Goal: Task Accomplishment & Management: Manage account settings

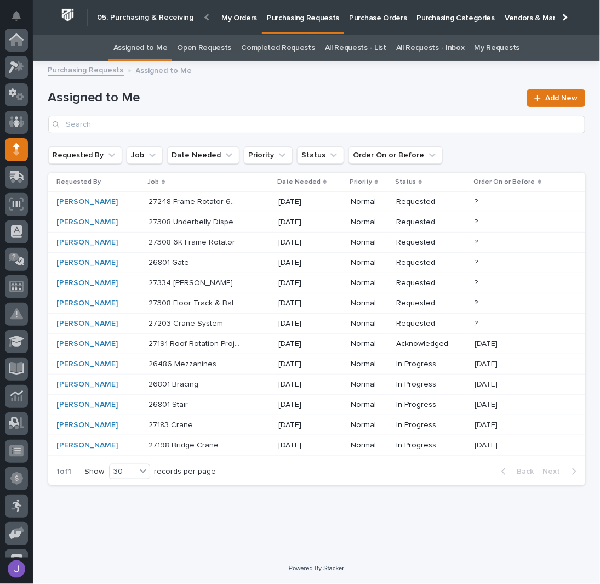
scroll to position [110, 0]
click at [339, 511] on div "Loading... Saving… Loading... Saving… Assigned to Me Add New Requested By Job D…" at bounding box center [317, 296] width 548 height 458
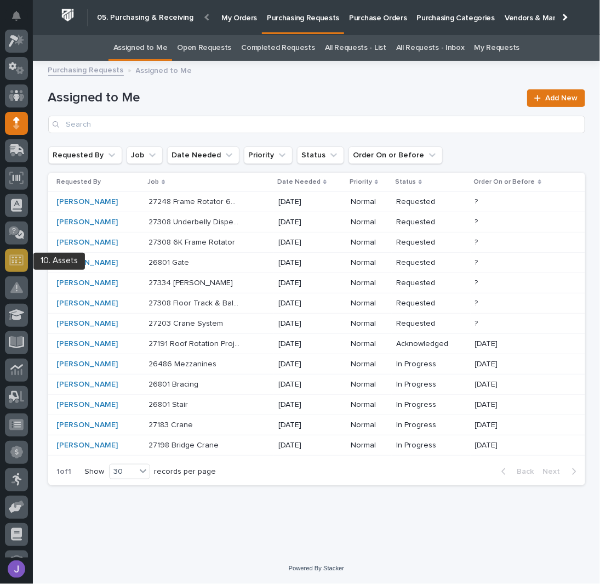
scroll to position [0, 0]
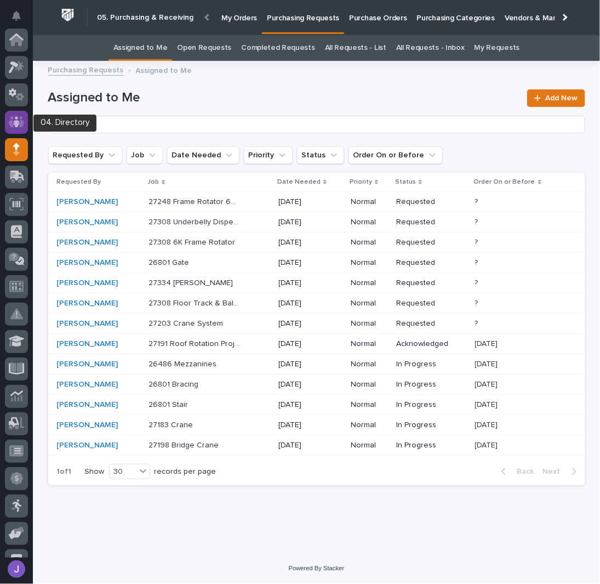
click at [16, 122] on icon at bounding box center [16, 121] width 7 height 11
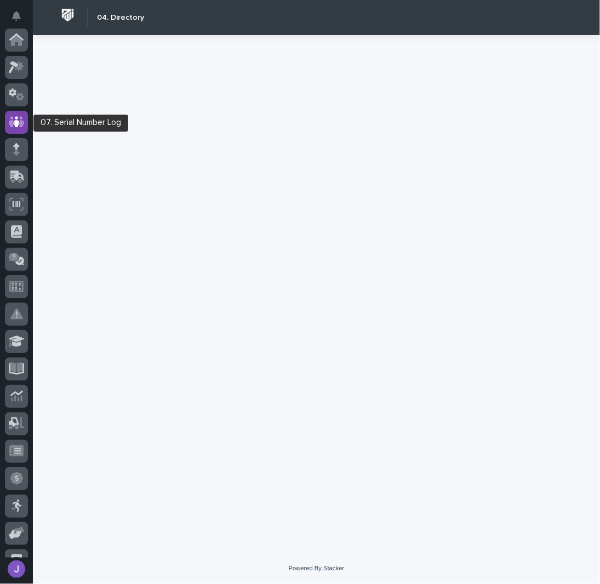
scroll to position [82, 0]
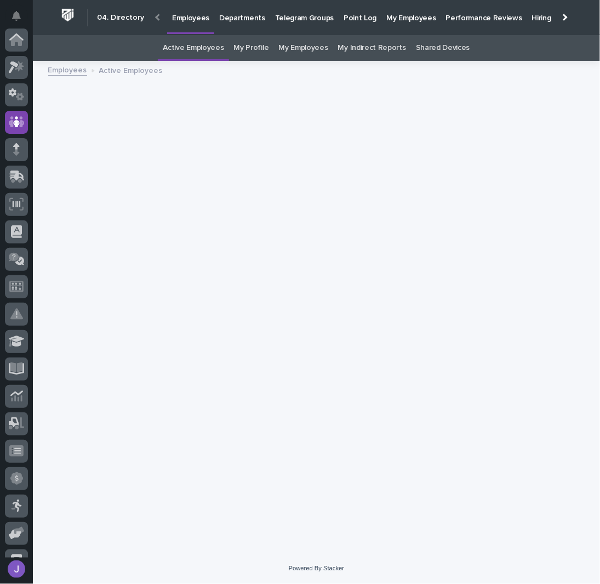
scroll to position [82, 0]
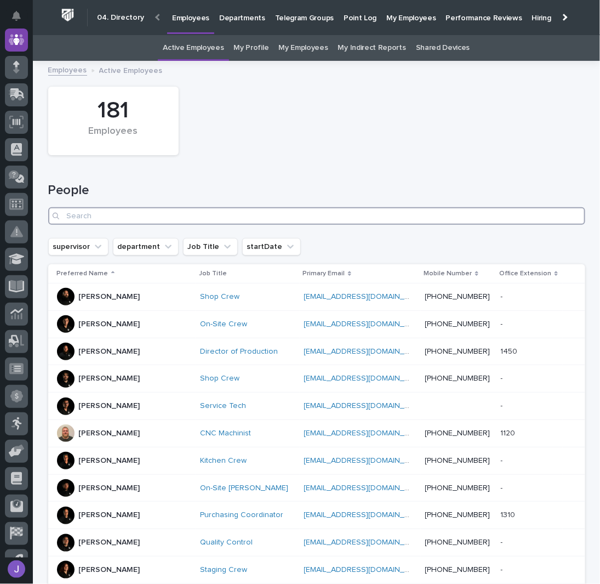
click at [93, 215] on input "Search" at bounding box center [316, 216] width 537 height 18
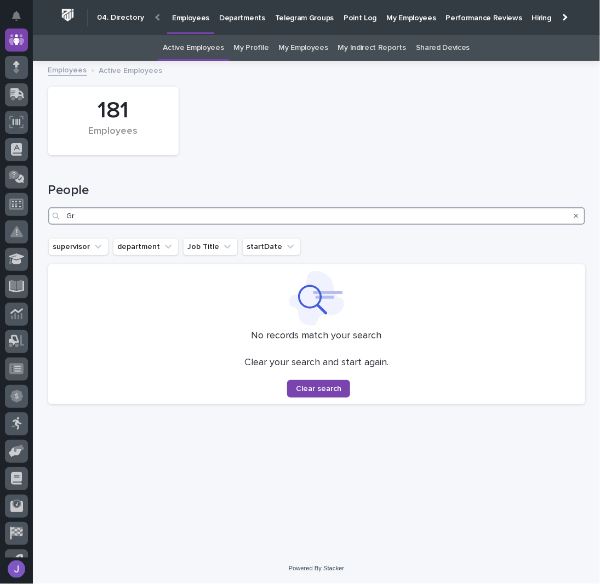
type input "G"
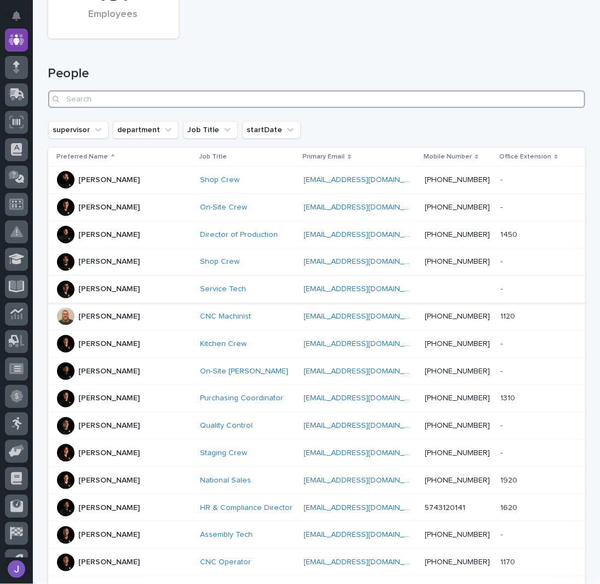
scroll to position [364, 0]
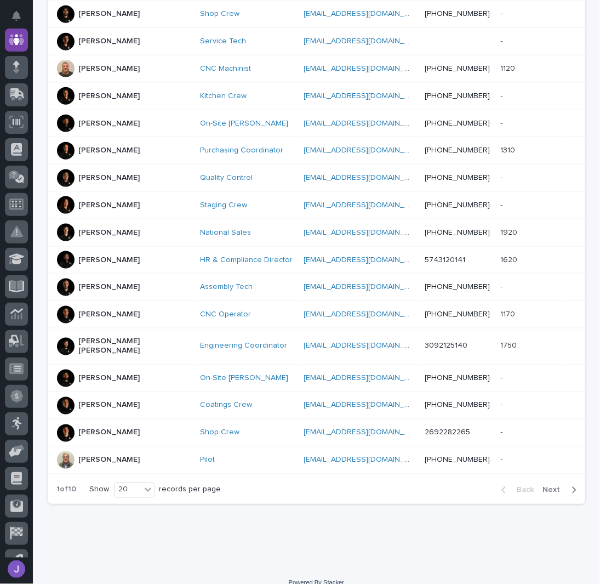
click at [552, 486] on span "Next" at bounding box center [555, 490] width 24 height 8
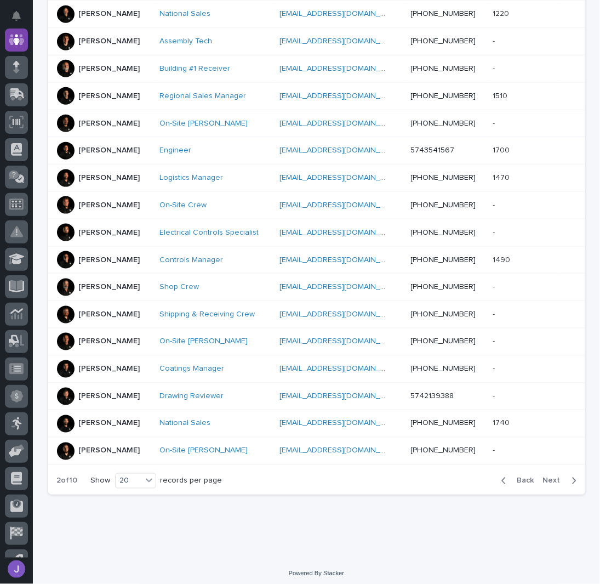
click at [554, 477] on span "Next" at bounding box center [555, 481] width 24 height 8
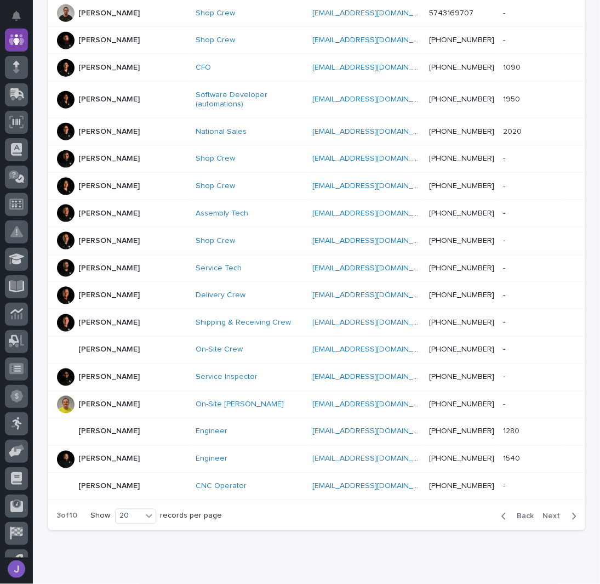
scroll to position [374, 0]
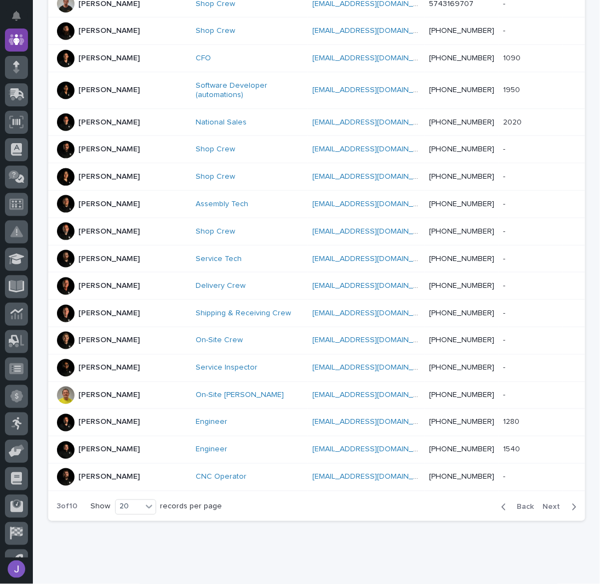
click at [554, 493] on div "Back Next" at bounding box center [539, 506] width 93 height 27
click at [554, 503] on span "Next" at bounding box center [555, 507] width 24 height 8
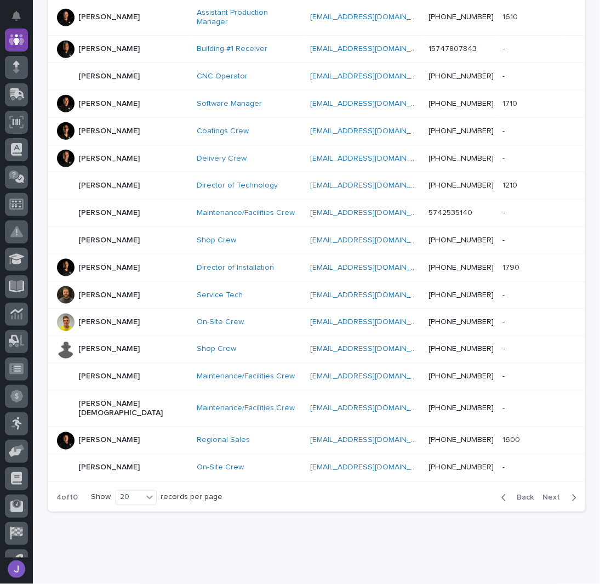
scroll to position [364, 0]
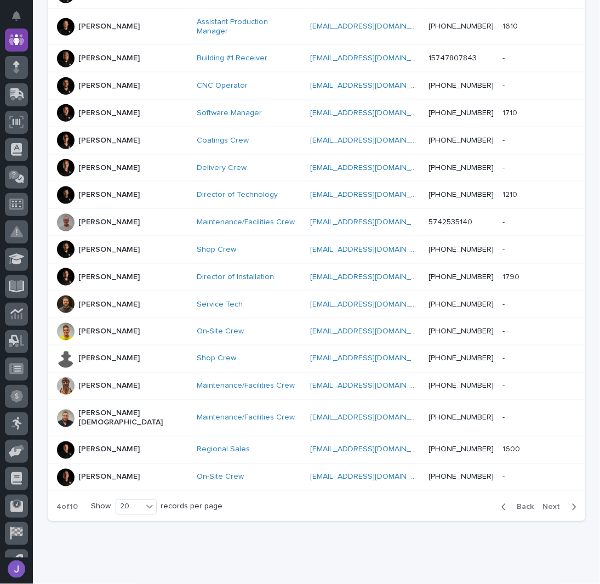
click at [547, 503] on span "Next" at bounding box center [555, 507] width 24 height 8
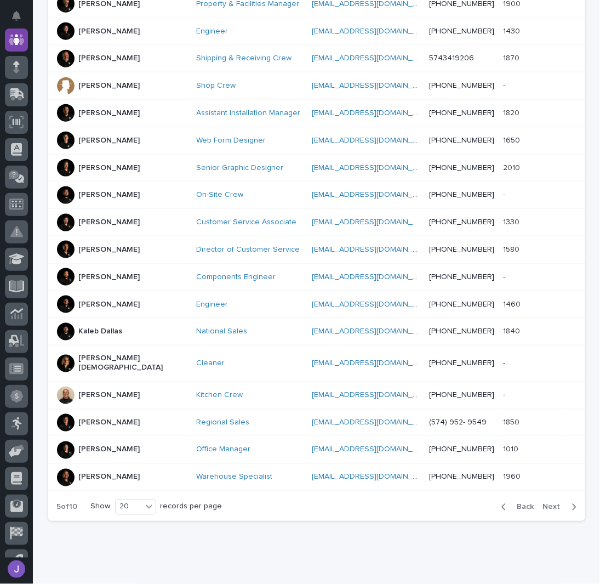
click at [552, 503] on span "Next" at bounding box center [555, 507] width 24 height 8
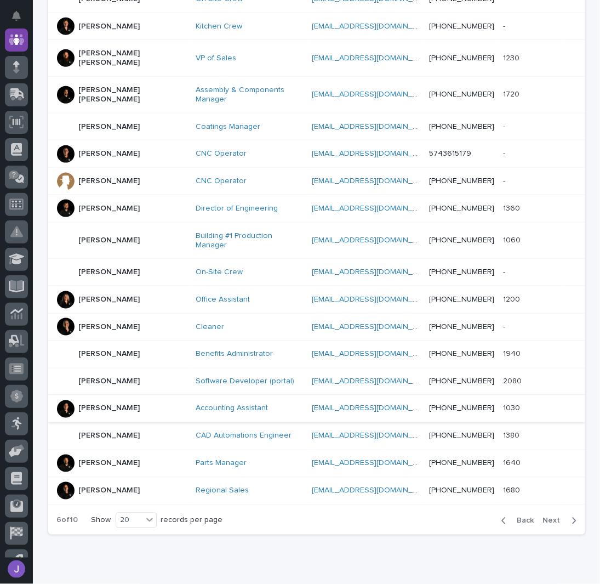
scroll to position [374, 0]
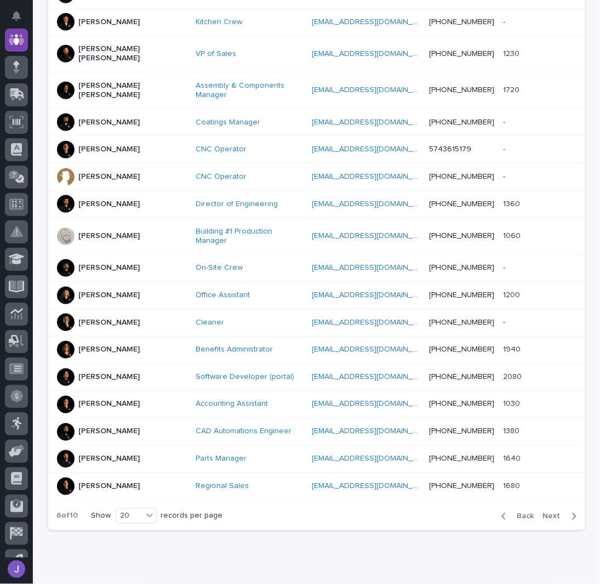
click at [523, 512] on span "Back" at bounding box center [523, 516] width 24 height 8
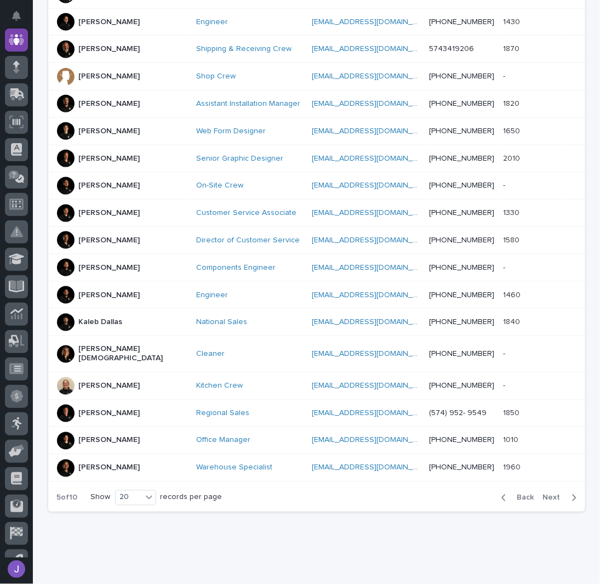
scroll to position [364, 0]
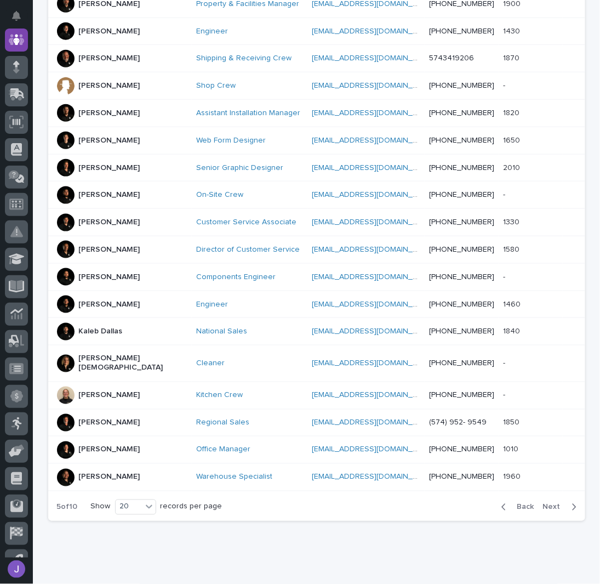
click at [524, 503] on span "Back" at bounding box center [523, 507] width 24 height 8
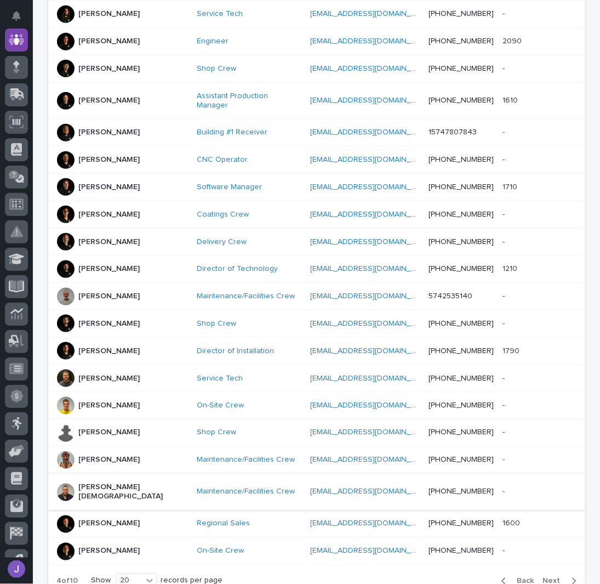
scroll to position [364, 0]
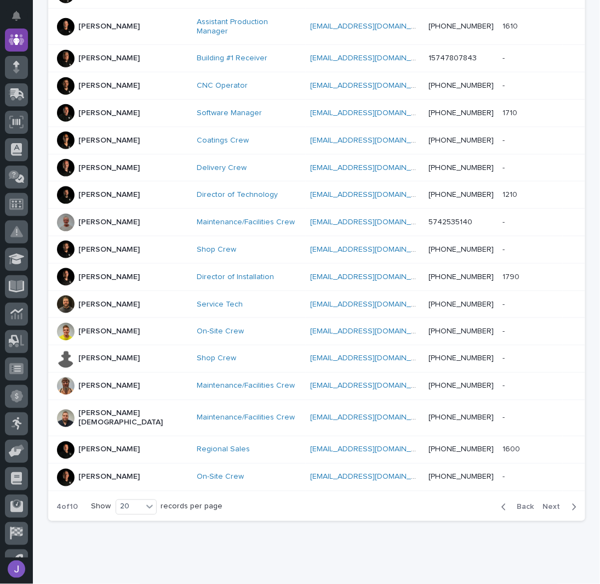
click at [521, 503] on span "Back" at bounding box center [523, 507] width 24 height 8
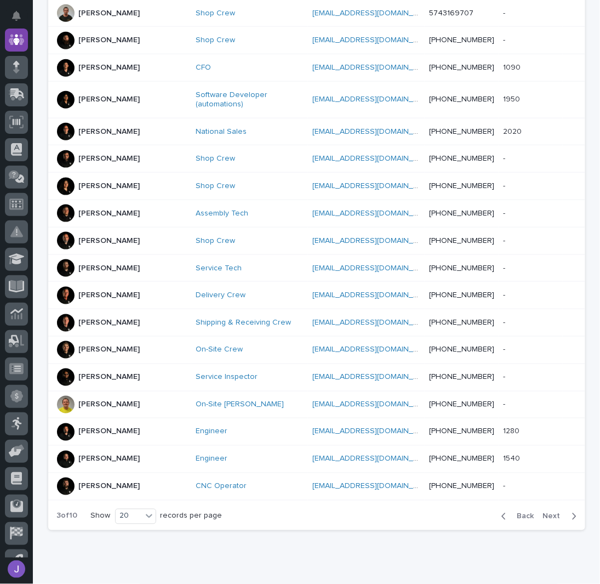
scroll to position [374, 0]
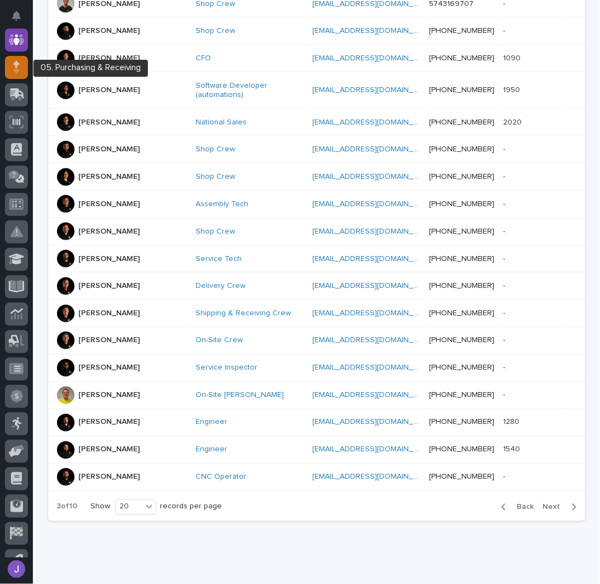
click at [17, 73] on icon at bounding box center [16, 67] width 7 height 13
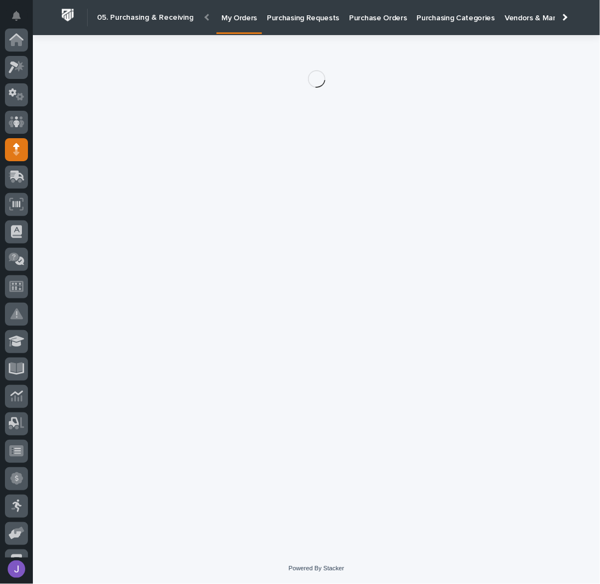
scroll to position [110, 0]
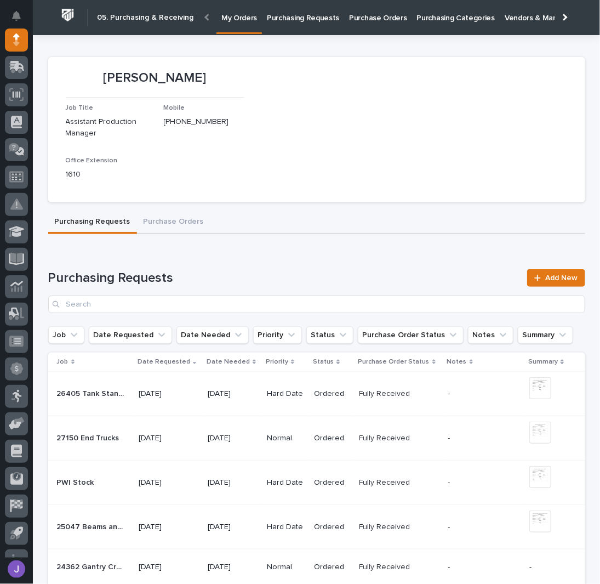
click at [288, 16] on p "Purchasing Requests" at bounding box center [303, 11] width 72 height 23
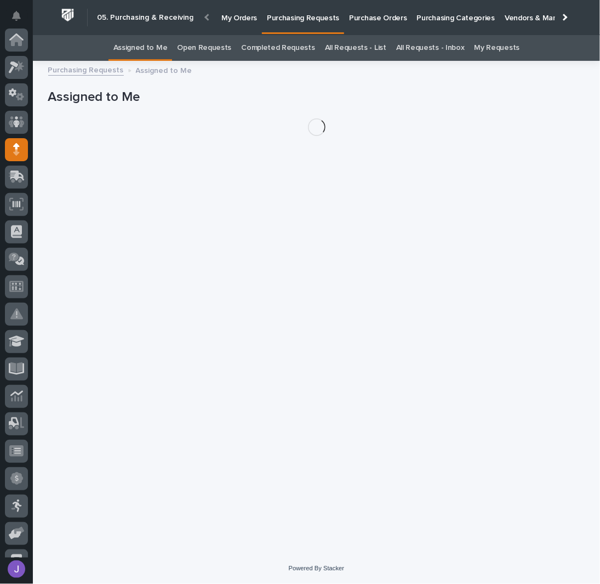
scroll to position [110, 0]
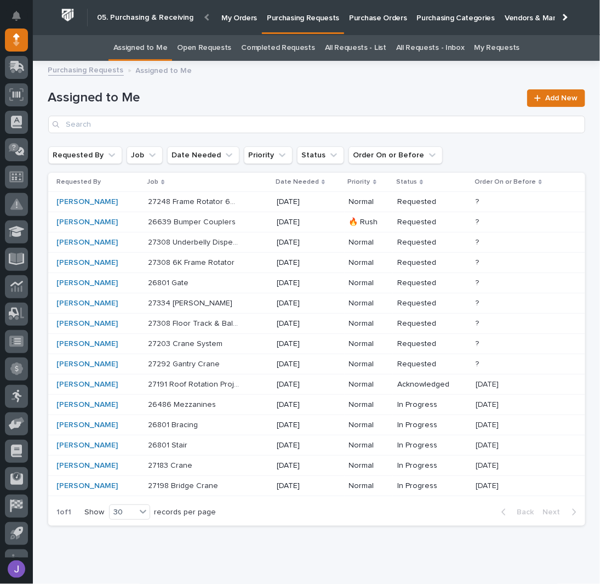
click at [248, 223] on div "26639 Bumper Couplers 26639 Bumper Couplers" at bounding box center [208, 222] width 120 height 18
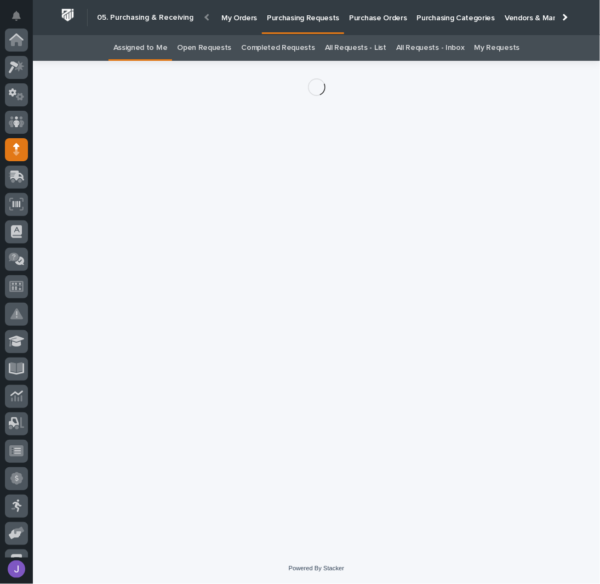
scroll to position [110, 0]
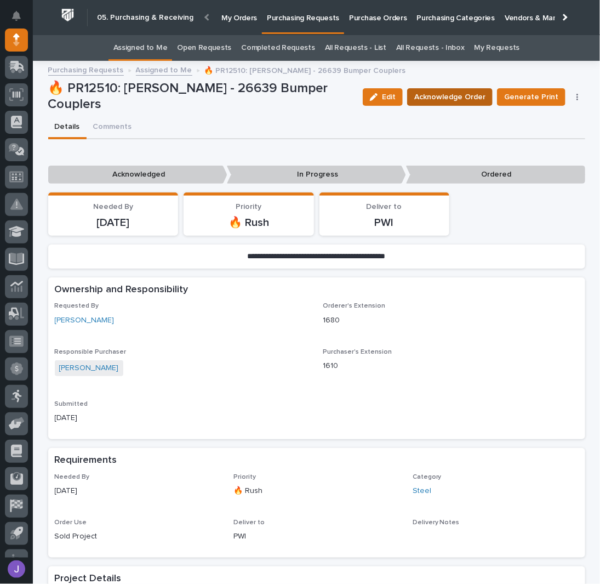
click at [448, 96] on span "Acknowledge Order" at bounding box center [449, 96] width 71 height 13
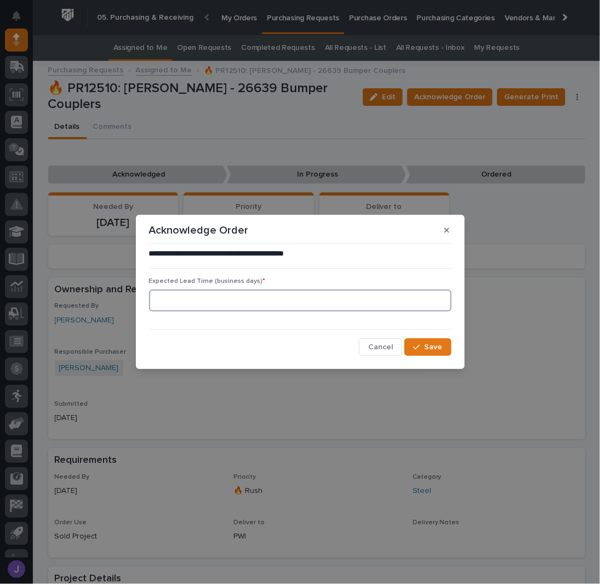
click at [236, 302] on input at bounding box center [300, 300] width 303 height 22
type input "0"
click at [421, 349] on div "button" at bounding box center [418, 347] width 11 height 8
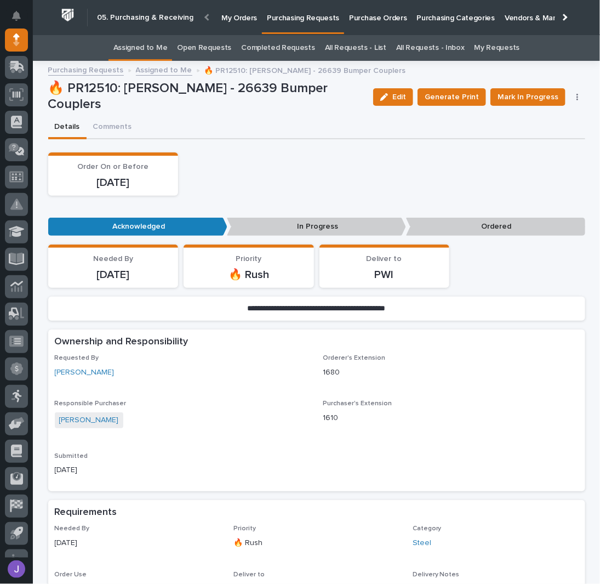
click at [286, 158] on div "Order On or Before [DATE]" at bounding box center [316, 173] width 537 height 43
click at [495, 101] on button "Mark In Progress" at bounding box center [527, 97] width 75 height 18
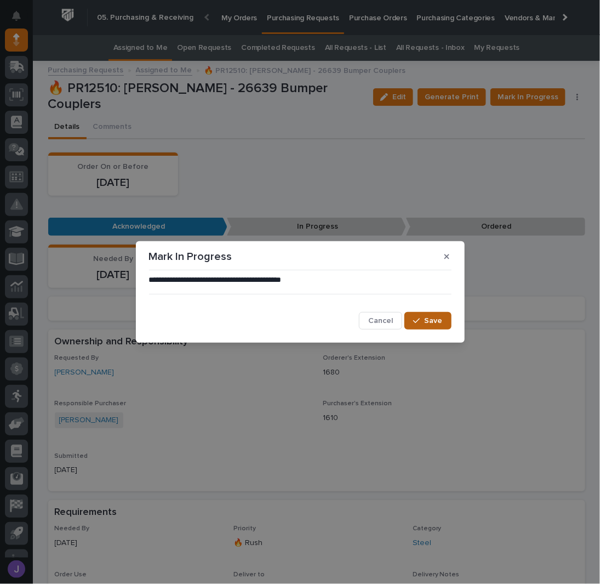
click at [434, 326] on button "Save" at bounding box center [427, 321] width 47 height 18
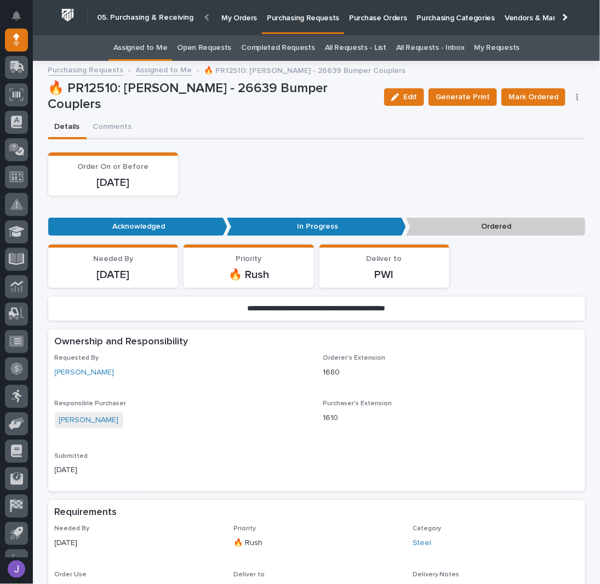
click at [275, 163] on div "Order On or Before [DATE]" at bounding box center [316, 173] width 537 height 43
click at [345, 184] on div "Order On or Before [DATE]" at bounding box center [316, 173] width 537 height 43
click at [252, 158] on div "Order On or Before [DATE]" at bounding box center [316, 173] width 537 height 43
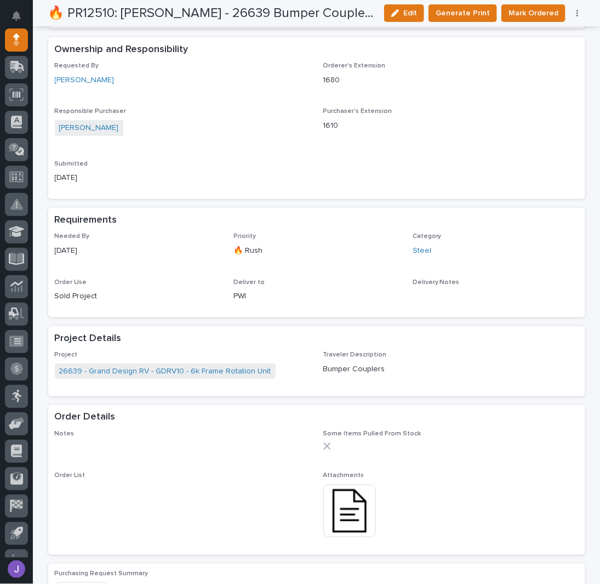
click at [341, 510] on img at bounding box center [349, 510] width 53 height 53
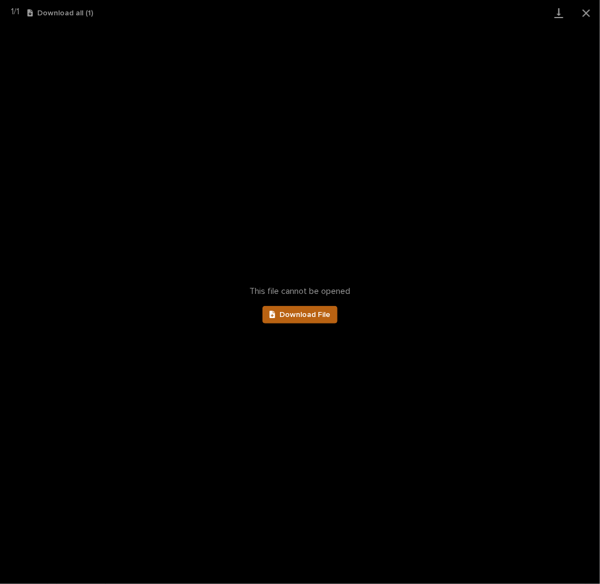
click at [315, 322] on link "Download File" at bounding box center [301, 315] width 76 height 18
click at [581, 14] on button "Close gallery" at bounding box center [586, 13] width 27 height 26
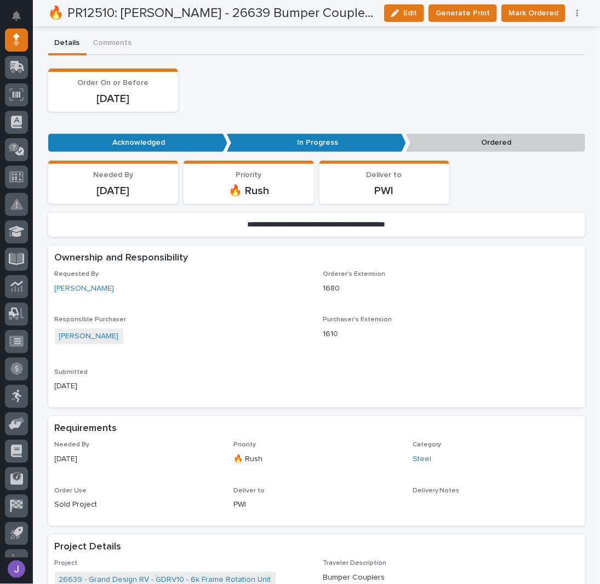
scroll to position [0, 0]
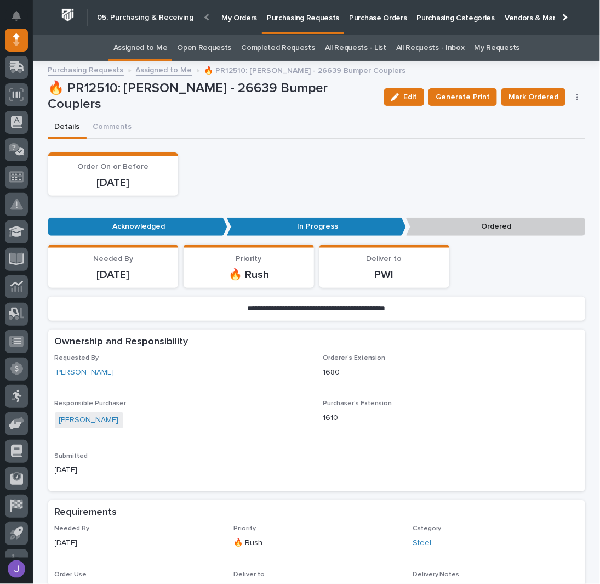
click at [165, 49] on link "Assigned to Me" at bounding box center [140, 48] width 54 height 26
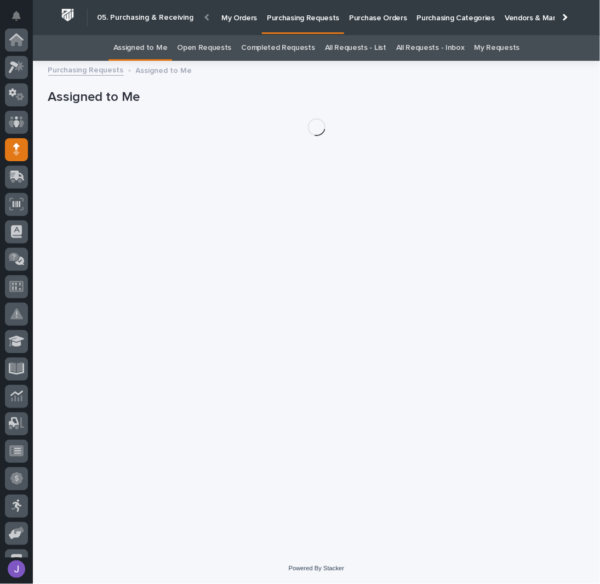
scroll to position [110, 0]
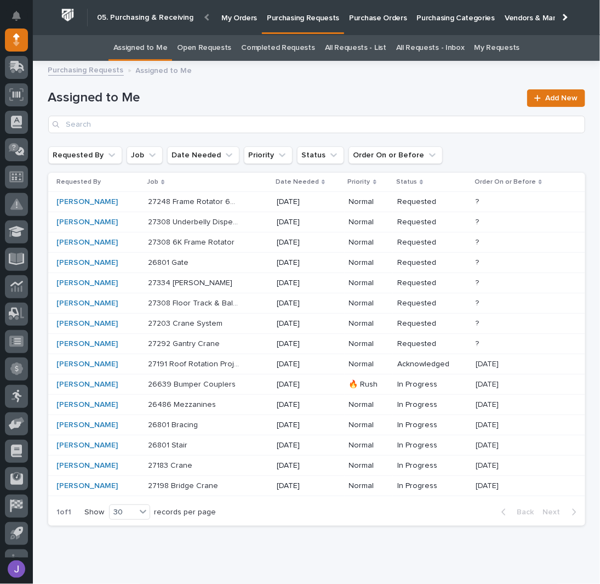
click at [254, 203] on div "27248 Frame Rotator 6K - Steel 27248 Frame Rotator 6K - Steel" at bounding box center [208, 202] width 120 height 18
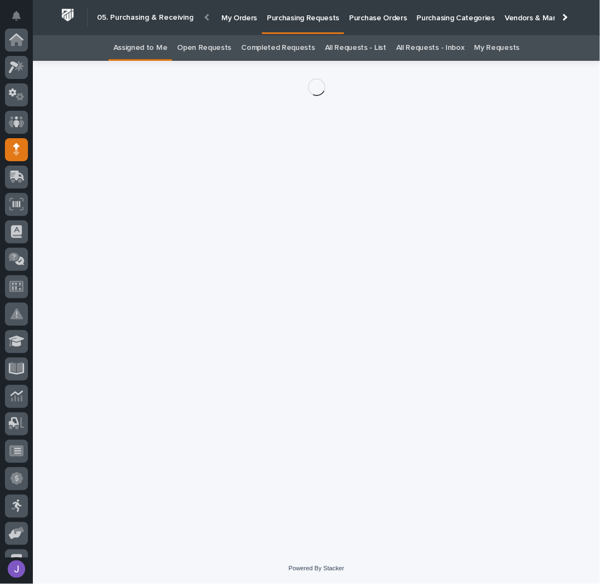
scroll to position [110, 0]
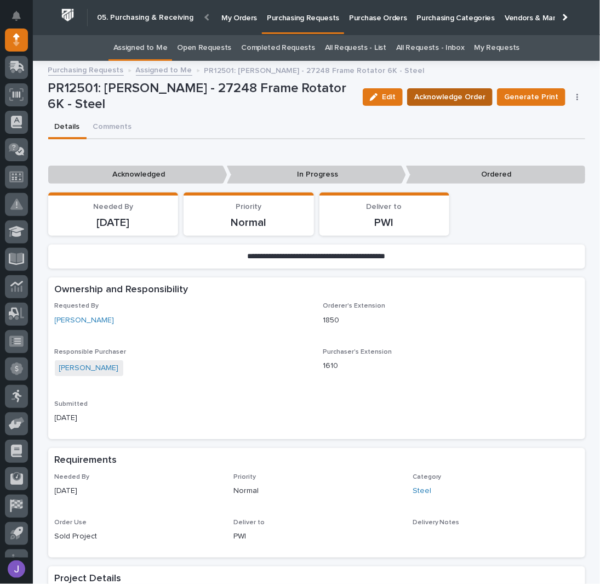
click at [445, 99] on span "Acknowledge Order" at bounding box center [449, 96] width 71 height 13
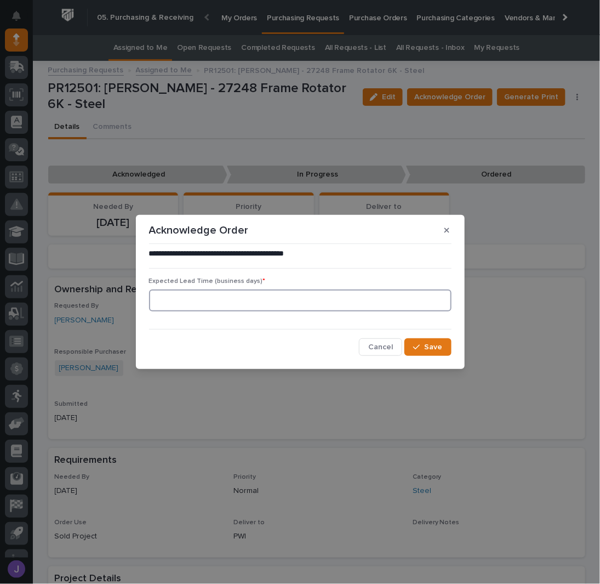
click at [232, 307] on input at bounding box center [300, 300] width 303 height 22
type input "0"
click at [433, 351] on span "Save" at bounding box center [434, 347] width 18 height 10
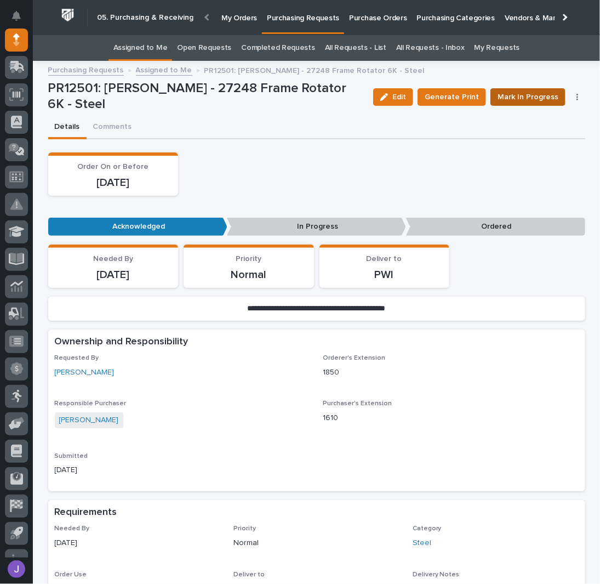
click at [510, 104] on button "Mark In Progress" at bounding box center [527, 97] width 75 height 18
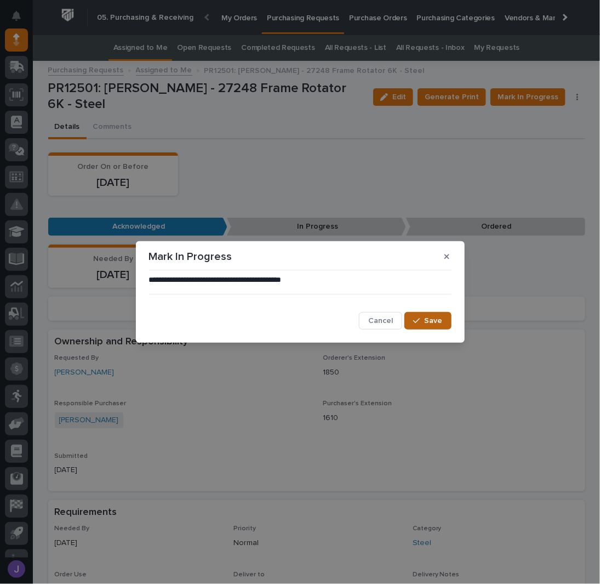
click at [421, 326] on button "Save" at bounding box center [427, 321] width 47 height 18
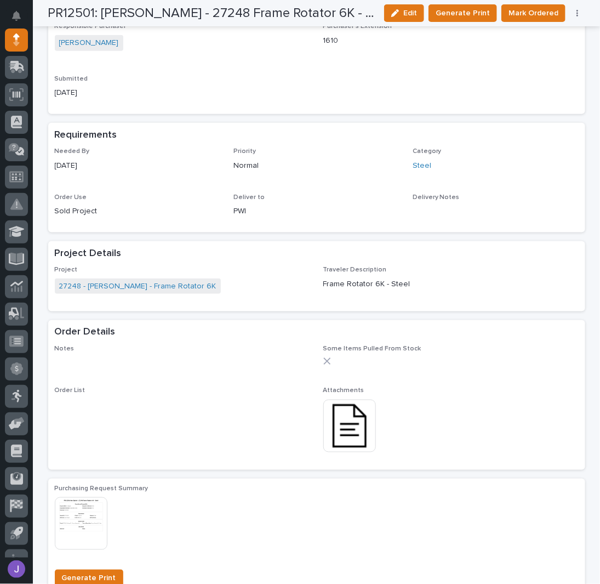
scroll to position [438, 0]
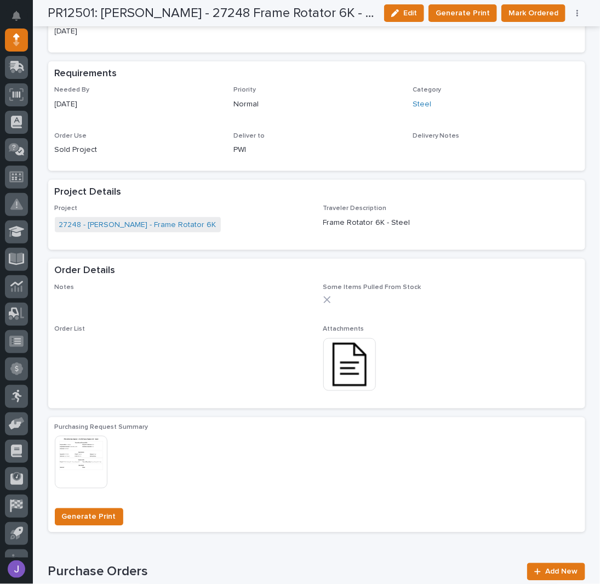
click at [354, 366] on img at bounding box center [349, 364] width 53 height 53
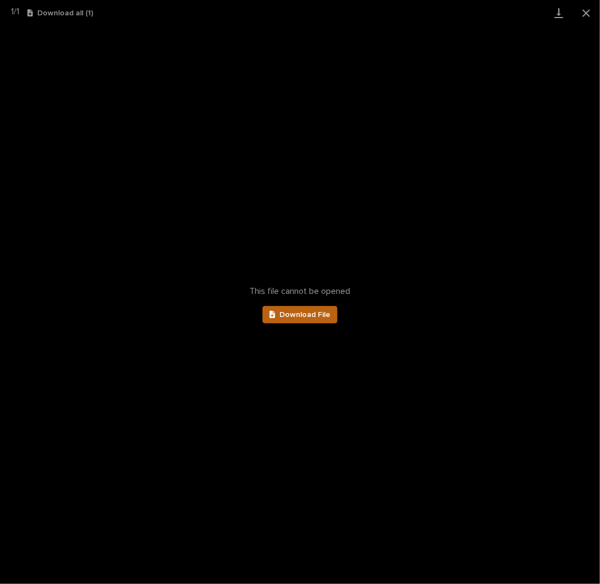
click at [312, 313] on span "Download File" at bounding box center [304, 315] width 51 height 8
click at [582, 9] on button "Close gallery" at bounding box center [586, 13] width 27 height 26
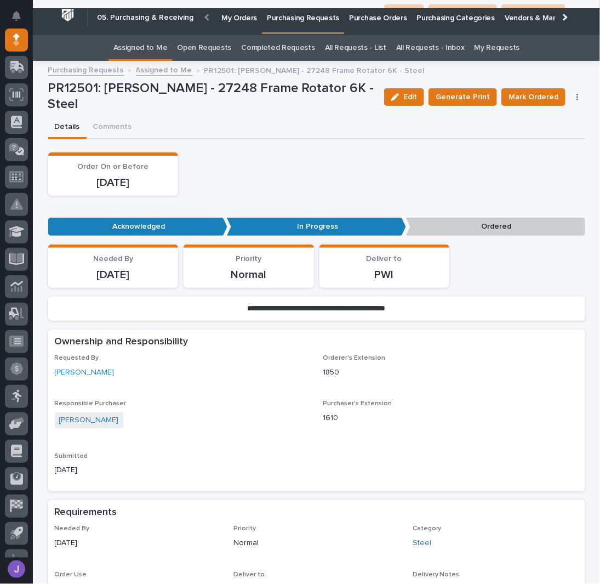
scroll to position [0, 0]
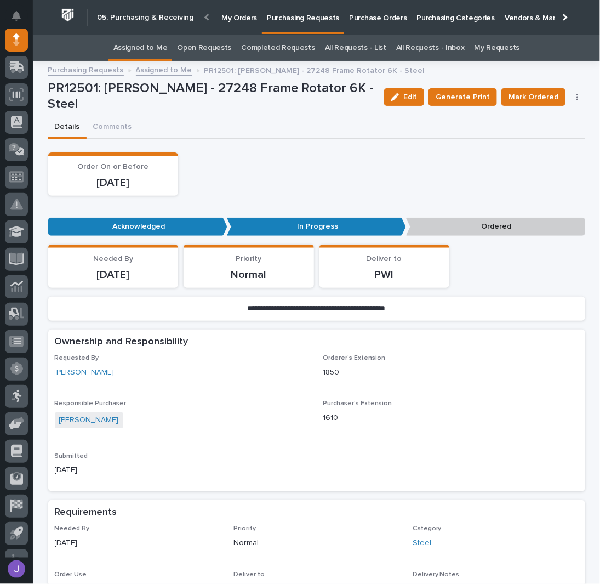
click at [161, 49] on link "Assigned to Me" at bounding box center [140, 48] width 54 height 26
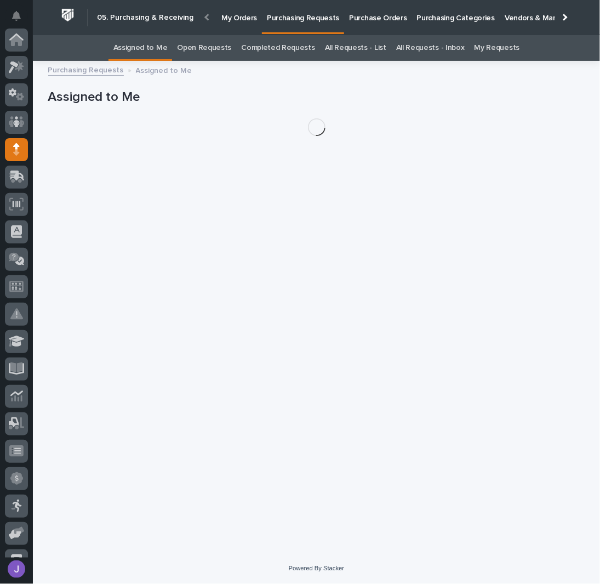
scroll to position [110, 0]
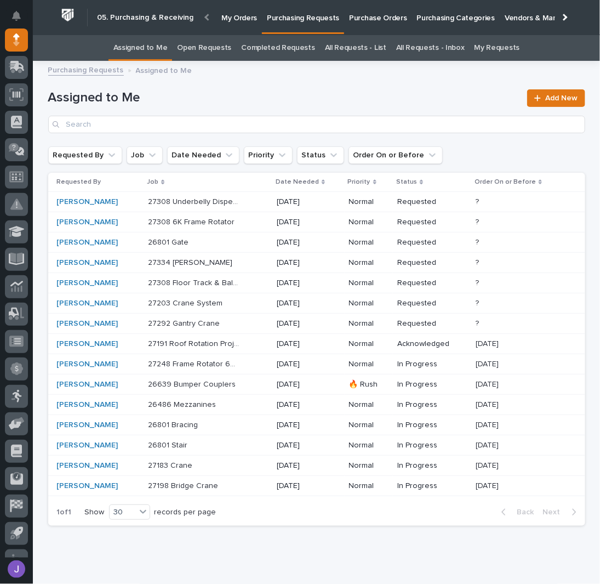
click at [231, 443] on p at bounding box center [194, 445] width 92 height 9
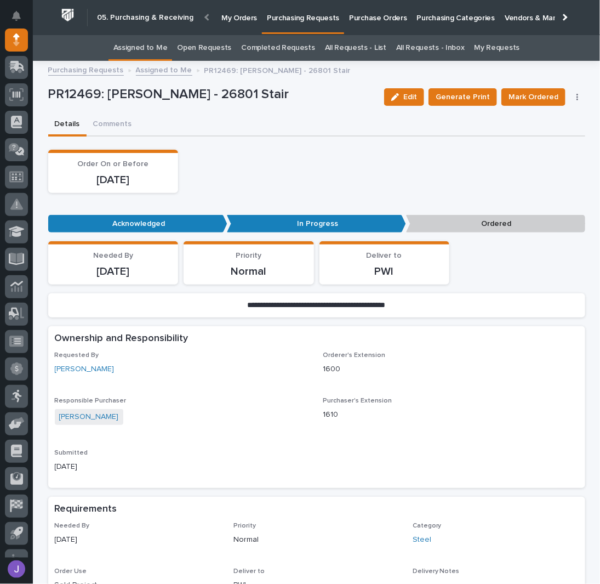
click at [576, 95] on button "button" at bounding box center [577, 97] width 15 height 8
click at [555, 134] on span "Edit Linked PO's" at bounding box center [543, 136] width 56 height 13
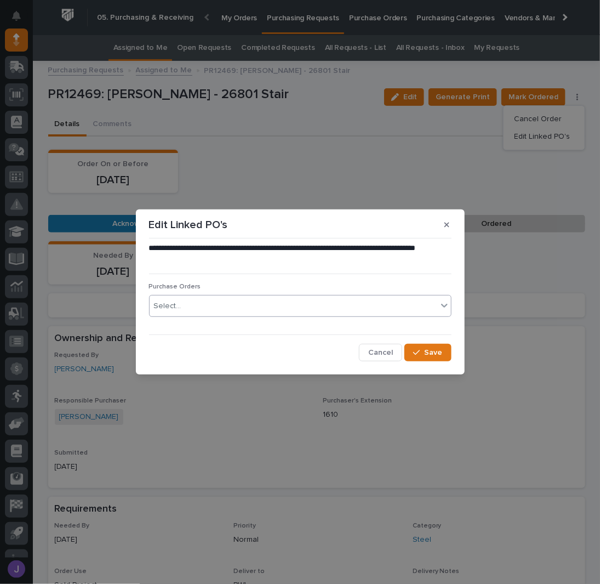
click at [273, 313] on div "Select..." at bounding box center [294, 306] width 288 height 18
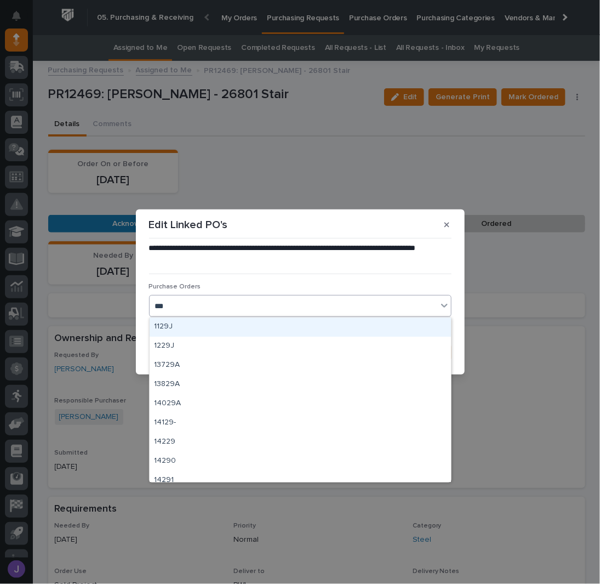
type input "****"
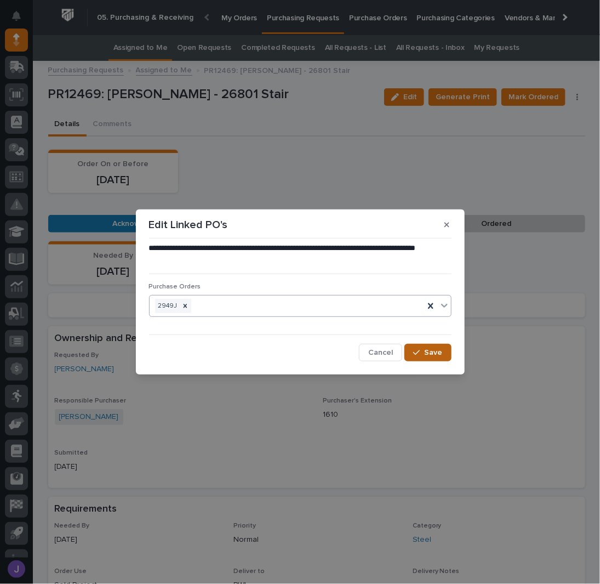
click at [432, 356] on span "Save" at bounding box center [434, 352] width 18 height 10
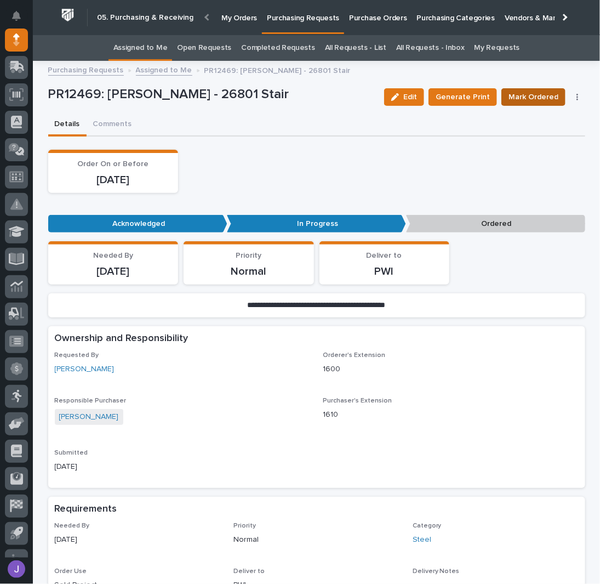
click at [535, 96] on span "Mark Ordered" at bounding box center [534, 96] width 50 height 13
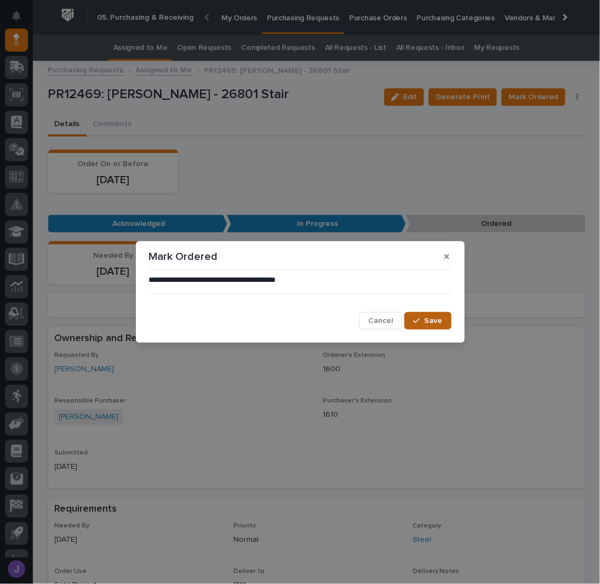
click at [431, 315] on button "Save" at bounding box center [427, 321] width 47 height 18
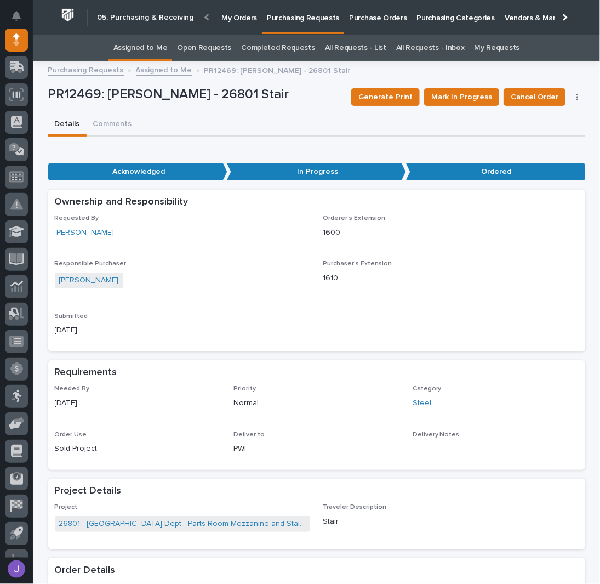
click at [286, 122] on div "Details Comments" at bounding box center [316, 124] width 537 height 23
click at [158, 47] on link "Assigned to Me" at bounding box center [140, 48] width 54 height 26
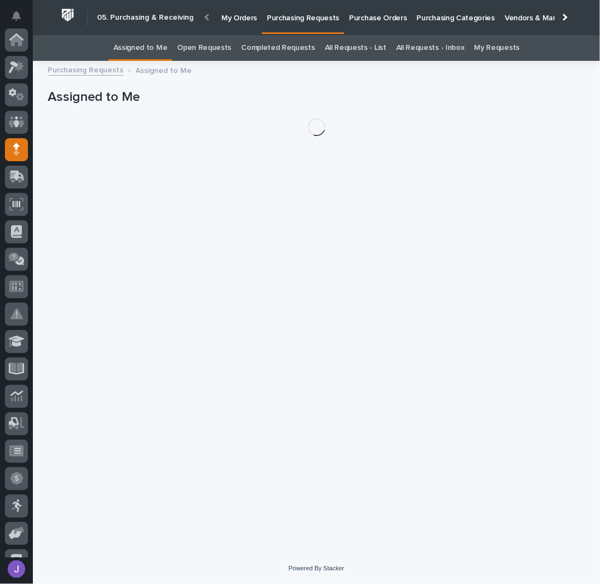
scroll to position [110, 0]
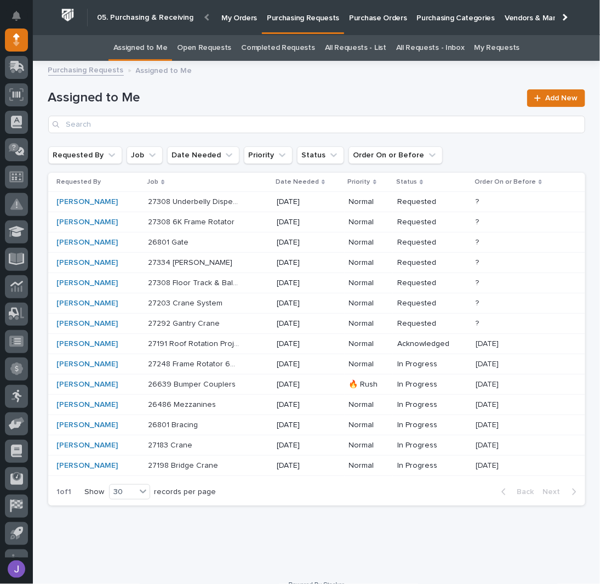
click at [240, 425] on div "26801 Bracing 26801 Bracing" at bounding box center [208, 425] width 120 height 18
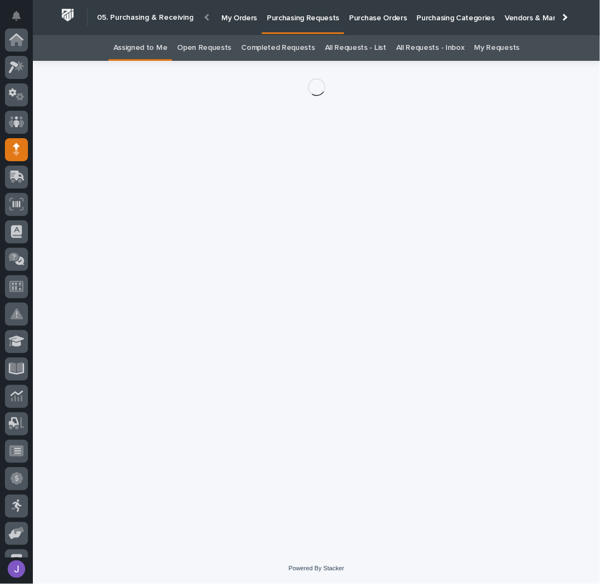
scroll to position [110, 0]
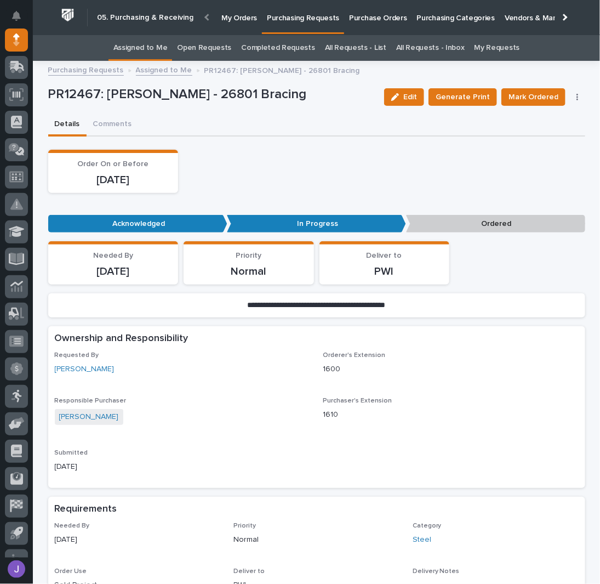
click at [573, 98] on button "button" at bounding box center [577, 97] width 15 height 8
click at [537, 132] on span "Edit Linked PO's" at bounding box center [543, 136] width 56 height 13
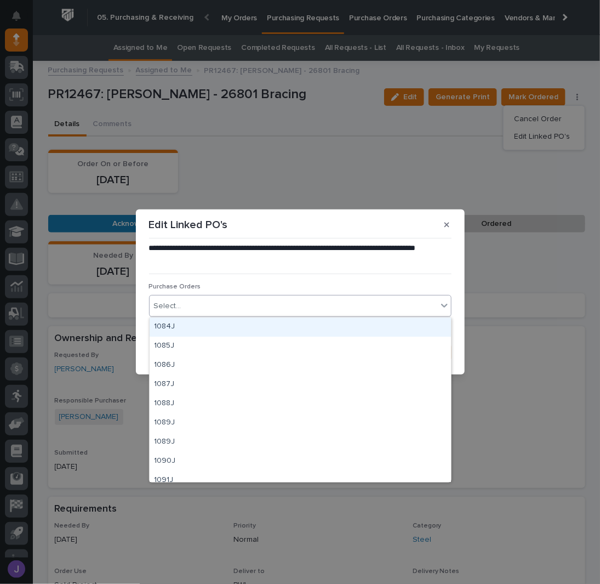
click at [254, 307] on div "Select..." at bounding box center [294, 306] width 288 height 18
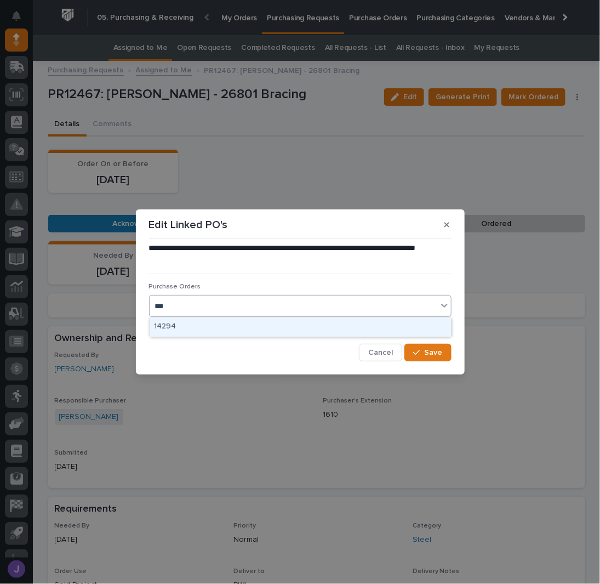
type input "****"
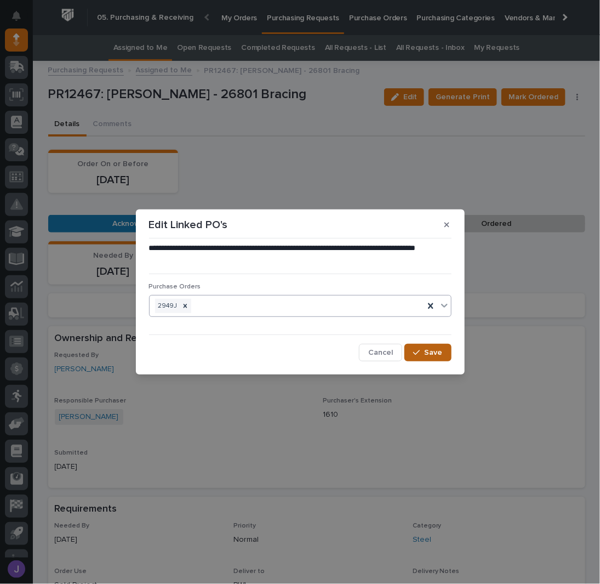
click at [434, 352] on span "Save" at bounding box center [434, 352] width 18 height 10
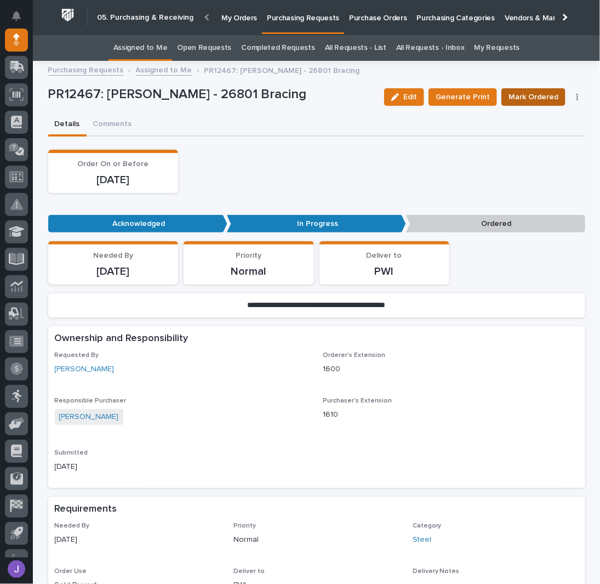
click at [528, 100] on span "Mark Ordered" at bounding box center [534, 96] width 50 height 13
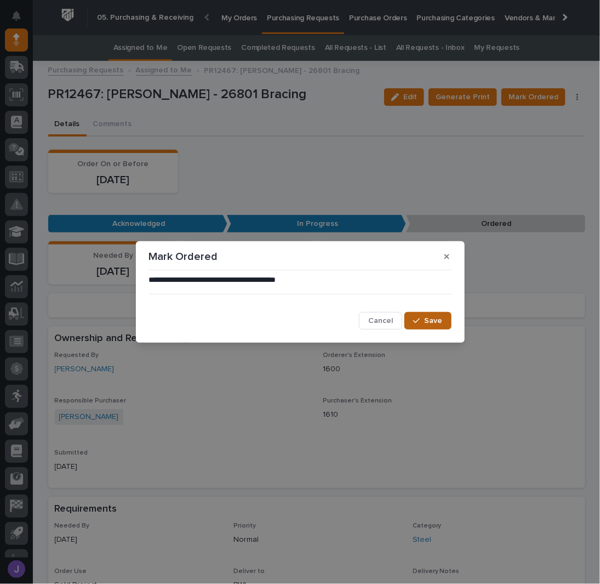
click at [431, 320] on span "Save" at bounding box center [434, 321] width 18 height 10
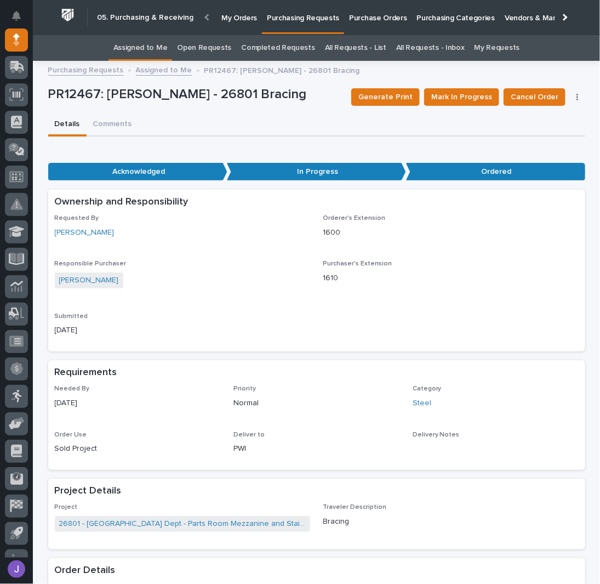
click at [366, 46] on link "All Requests - List" at bounding box center [355, 48] width 61 height 26
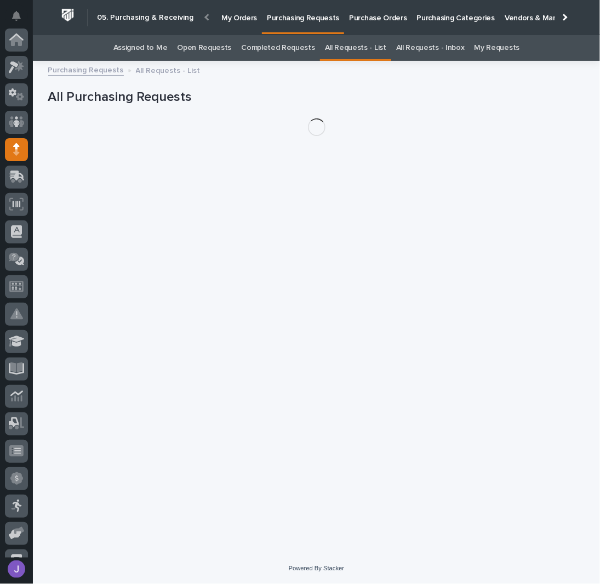
scroll to position [110, 0]
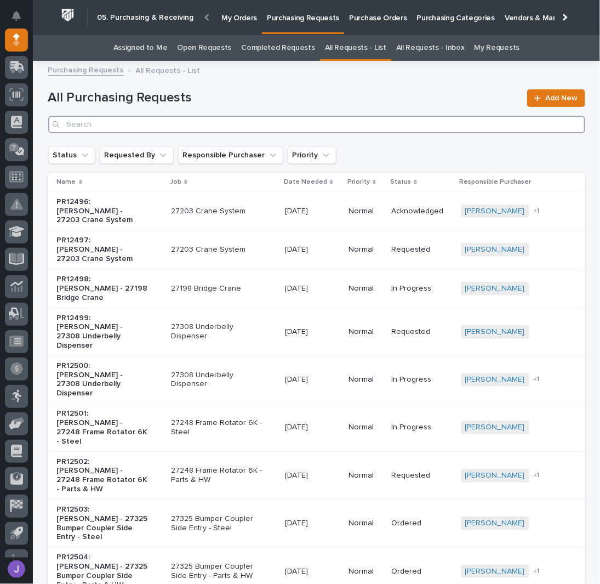
click at [135, 122] on input "Search" at bounding box center [316, 125] width 537 height 18
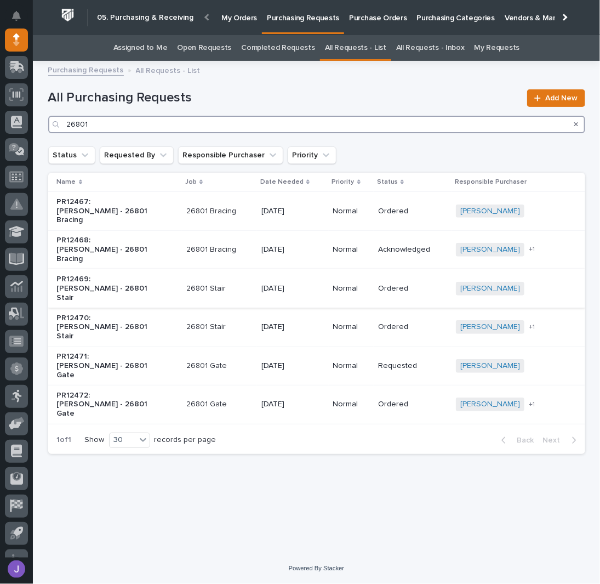
type input "26801"
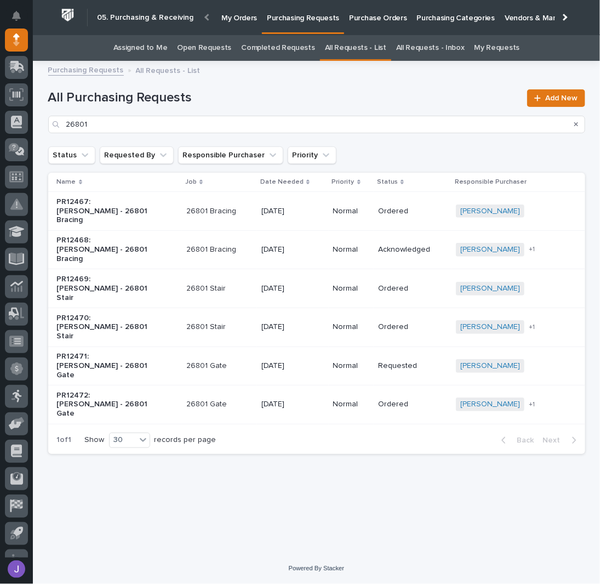
click at [233, 284] on p "26801 Stair" at bounding box center [219, 288] width 66 height 9
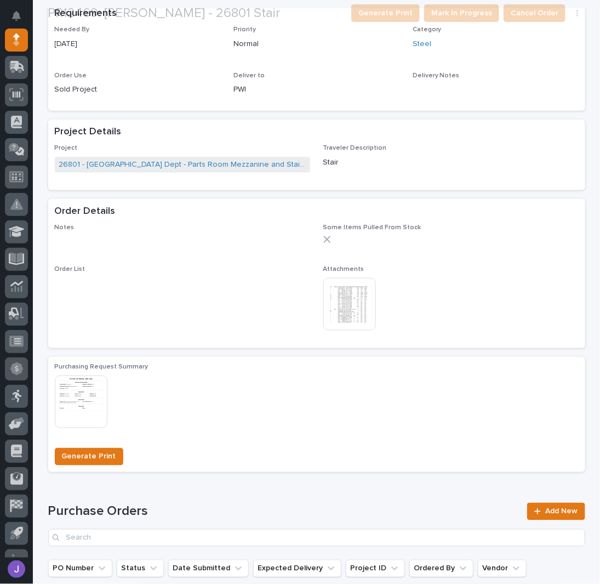
scroll to position [400, 0]
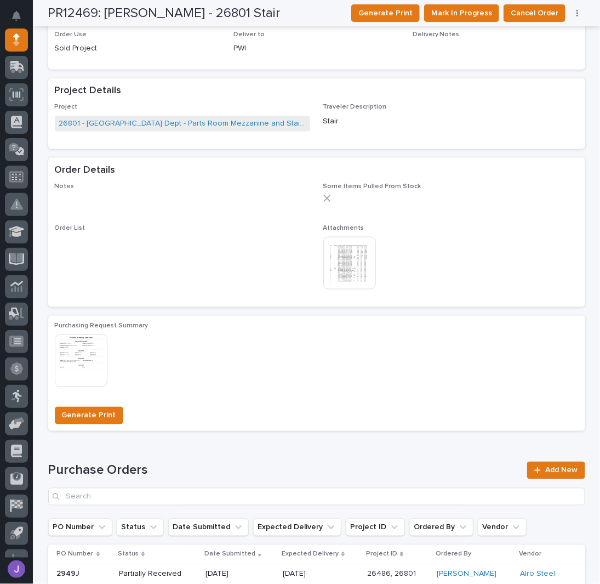
click at [361, 269] on img at bounding box center [349, 263] width 53 height 53
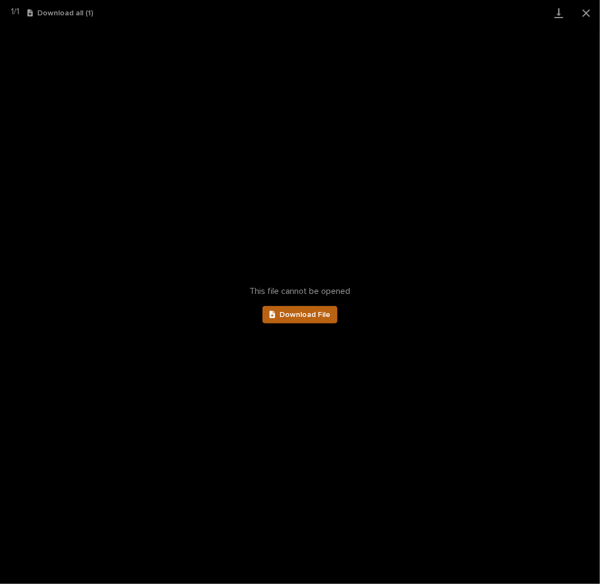
click at [277, 312] on div at bounding box center [275, 315] width 10 height 8
click at [594, 10] on button "Close gallery" at bounding box center [586, 13] width 27 height 26
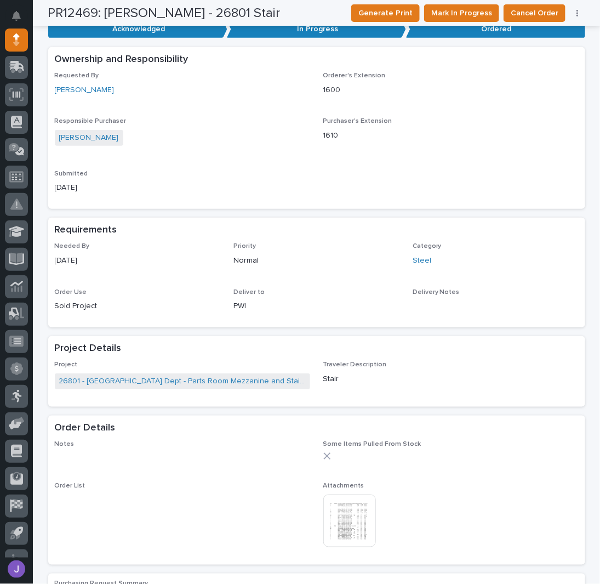
scroll to position [0, 0]
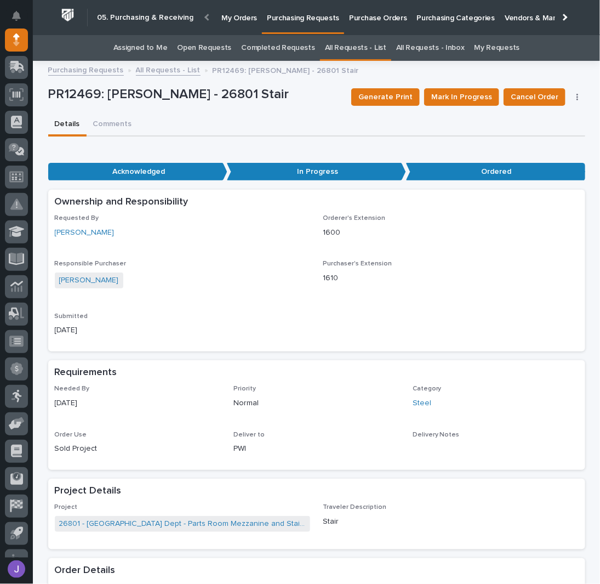
click at [160, 46] on link "Assigned to Me" at bounding box center [140, 48] width 54 height 26
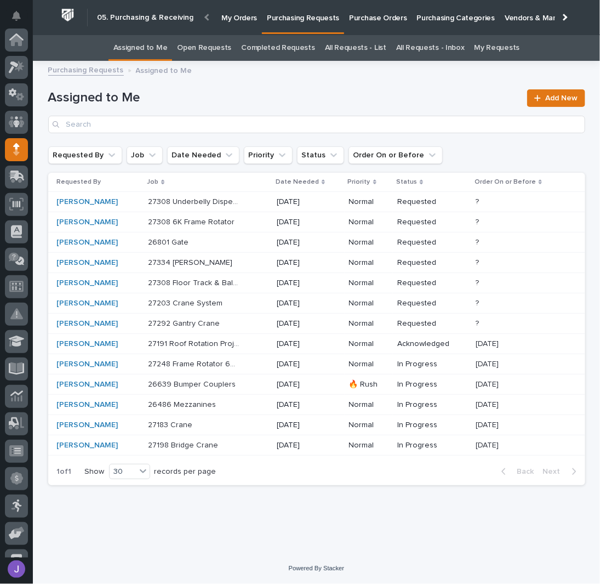
scroll to position [110, 0]
click at [215, 241] on p at bounding box center [194, 242] width 92 height 9
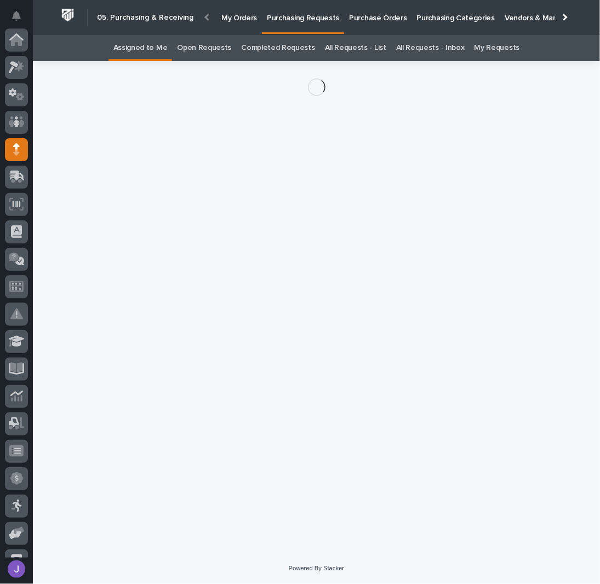
scroll to position [110, 0]
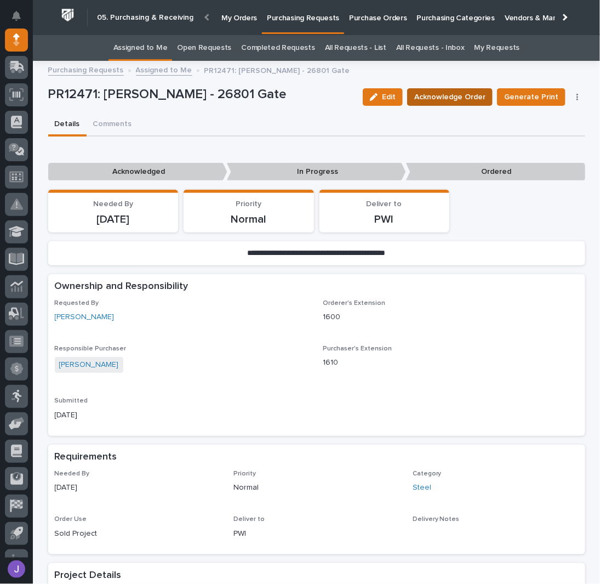
click at [475, 100] on span "Acknowledge Order" at bounding box center [449, 96] width 71 height 13
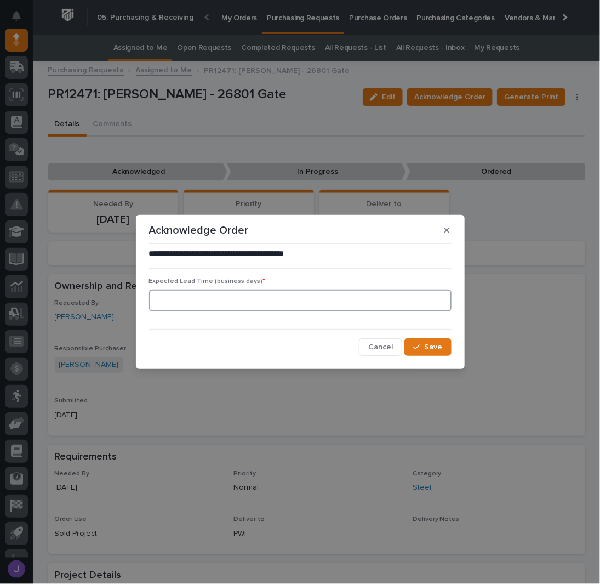
click at [295, 311] on input at bounding box center [300, 300] width 303 height 22
type input "0"
click at [450, 353] on button "Save" at bounding box center [427, 347] width 47 height 18
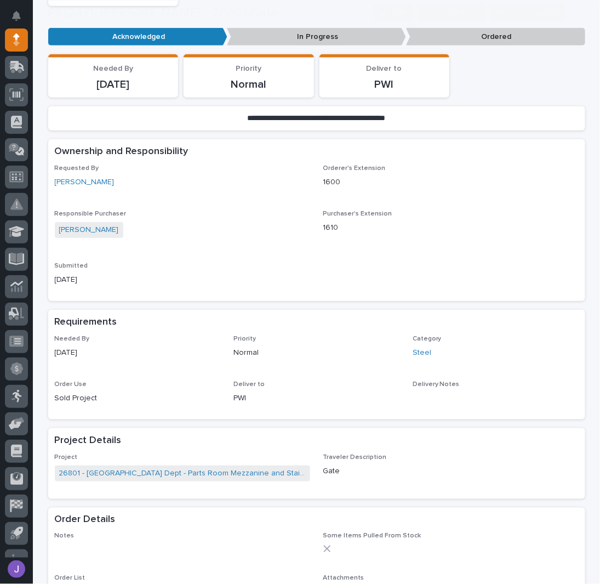
scroll to position [292, 0]
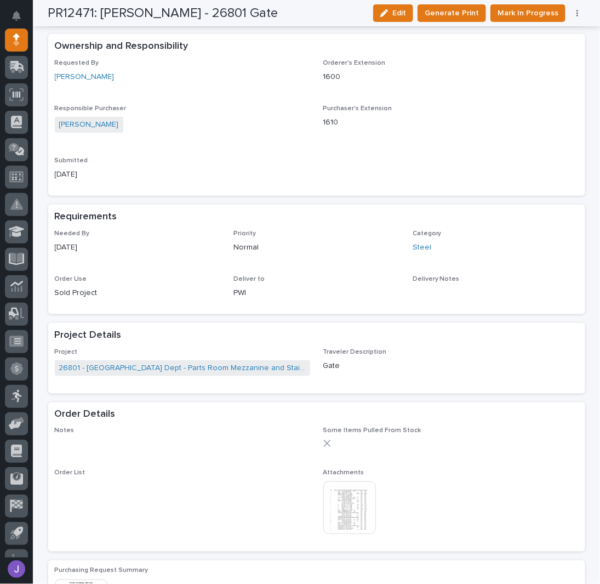
click at [350, 505] on img at bounding box center [349, 507] width 53 height 53
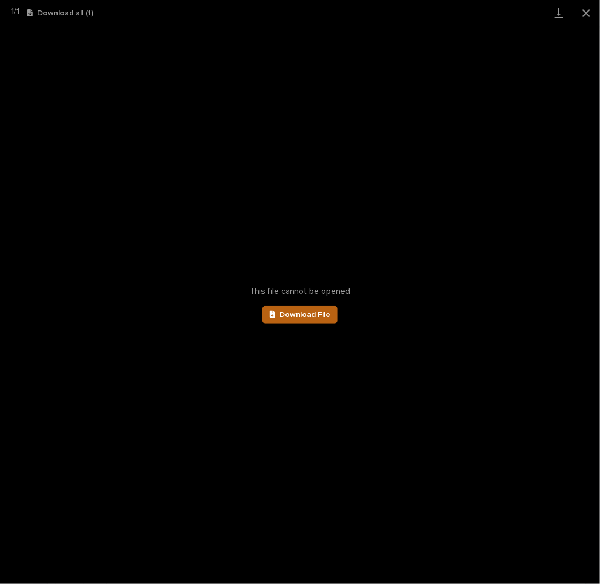
click at [315, 307] on link "Download File" at bounding box center [301, 315] width 76 height 18
click at [586, 15] on button "Close gallery" at bounding box center [586, 13] width 27 height 26
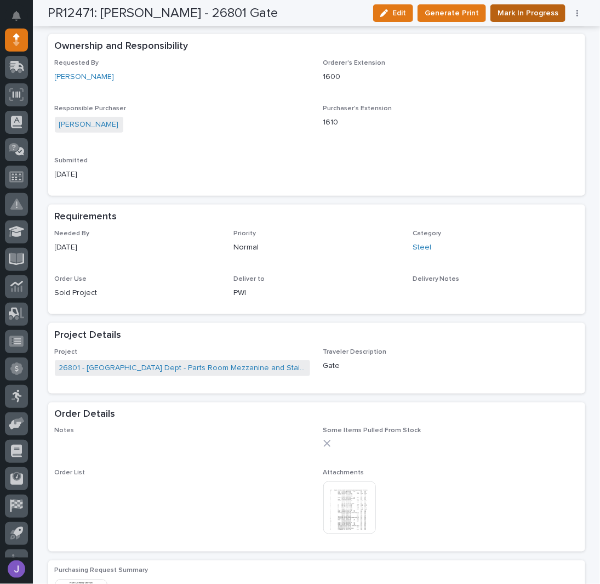
click at [517, 15] on span "Mark In Progress" at bounding box center [528, 13] width 61 height 13
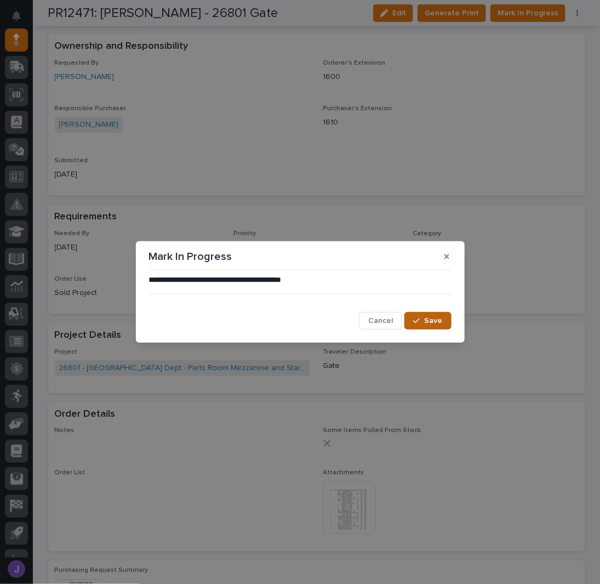
click at [430, 313] on button "Save" at bounding box center [427, 321] width 47 height 18
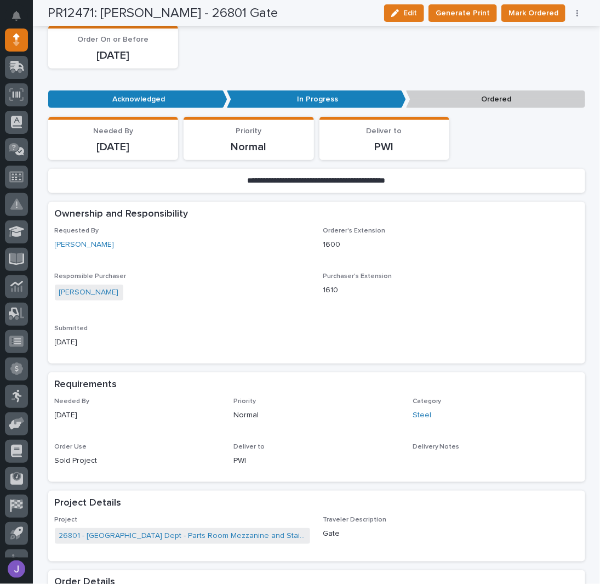
scroll to position [0, 0]
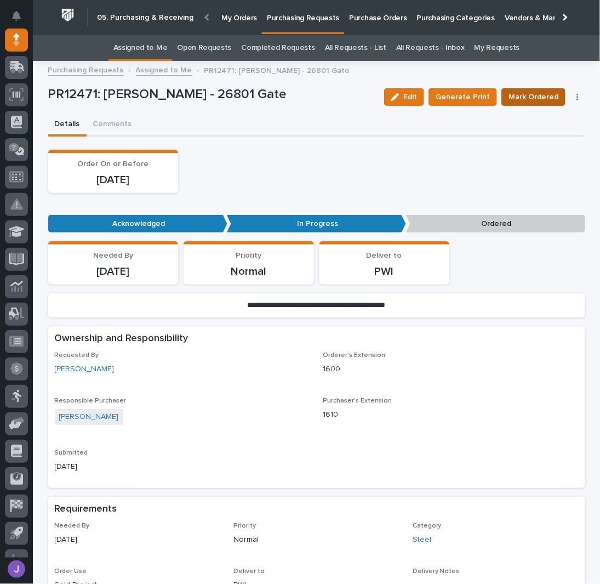
click at [533, 92] on span "Mark Ordered" at bounding box center [534, 96] width 50 height 13
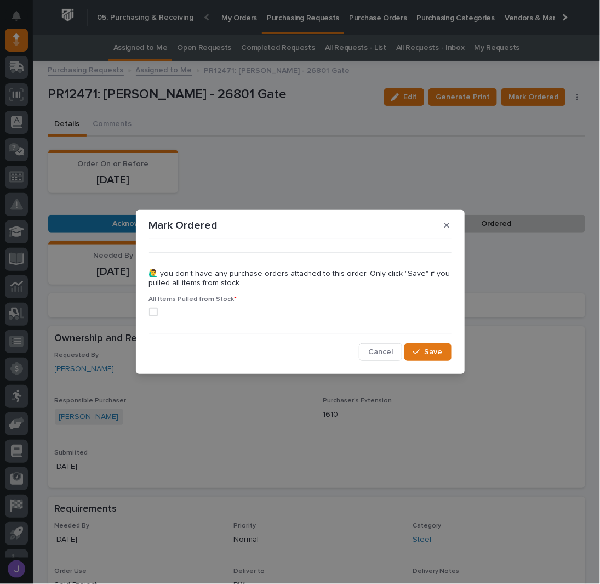
click at [152, 312] on span at bounding box center [153, 311] width 9 height 9
click at [422, 356] on button "Save" at bounding box center [427, 352] width 47 height 18
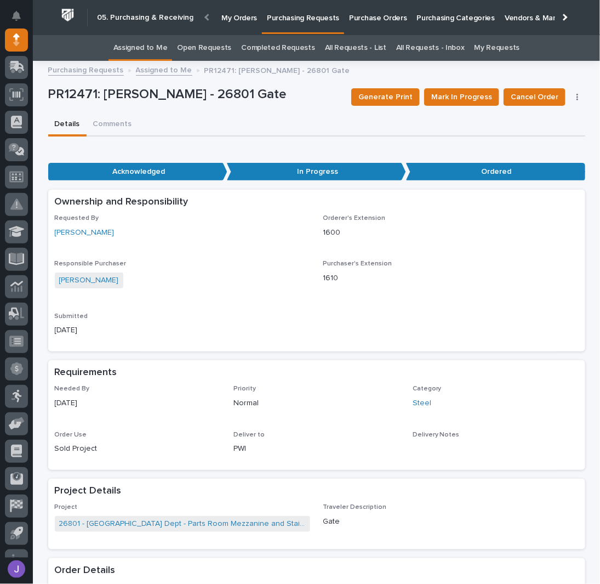
click at [156, 55] on link "Assigned to Me" at bounding box center [140, 48] width 54 height 26
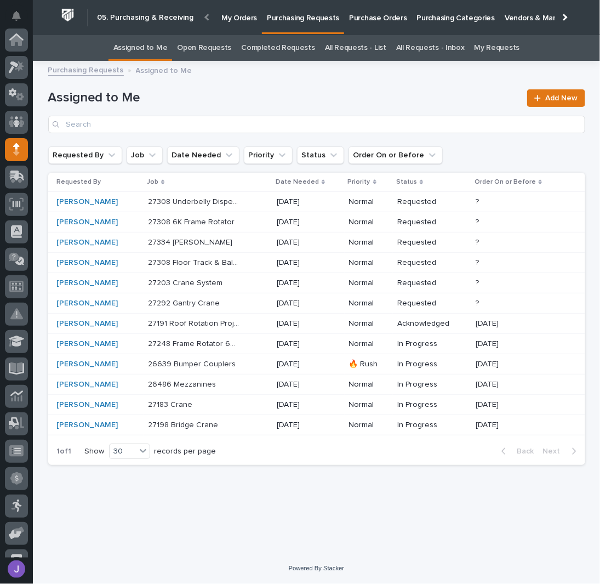
scroll to position [110, 0]
click at [271, 489] on div "Loading... Saving… Loading... Saving… Assigned to Me Add New Requested By Job D…" at bounding box center [317, 296] width 548 height 458
click at [281, 107] on div "Assigned to Me Add New" at bounding box center [316, 111] width 537 height 44
